Goal: Information Seeking & Learning: Learn about a topic

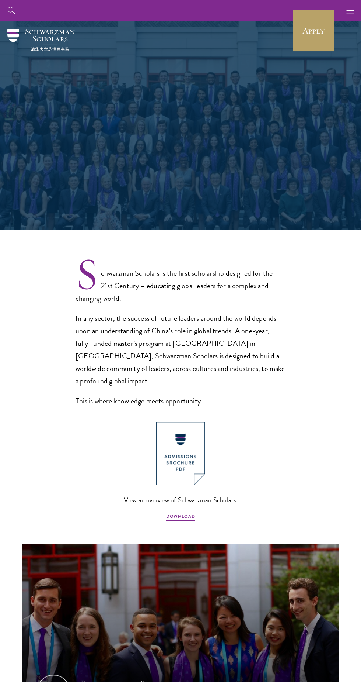
select select "Select Country"
select select
select select "Select Country"
select select
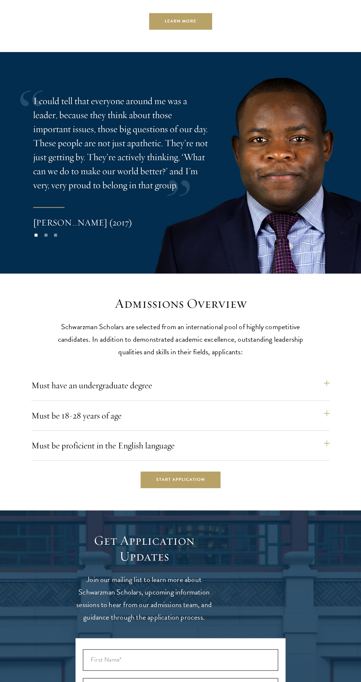
scroll to position [2037, 0]
